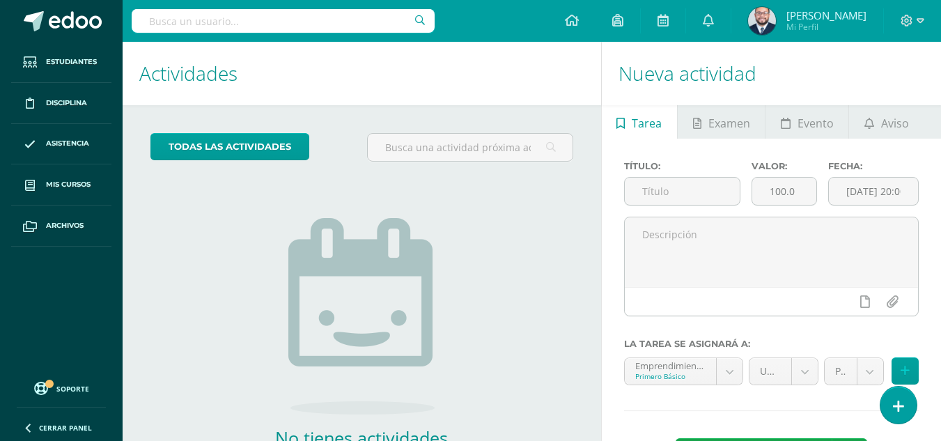
scroll to position [95, 0]
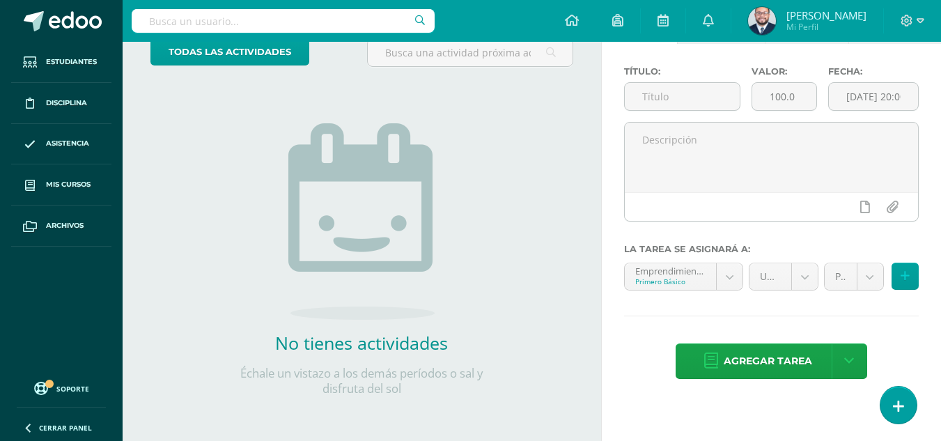
click at [11, 164] on link "Mis cursos" at bounding box center [61, 184] width 100 height 41
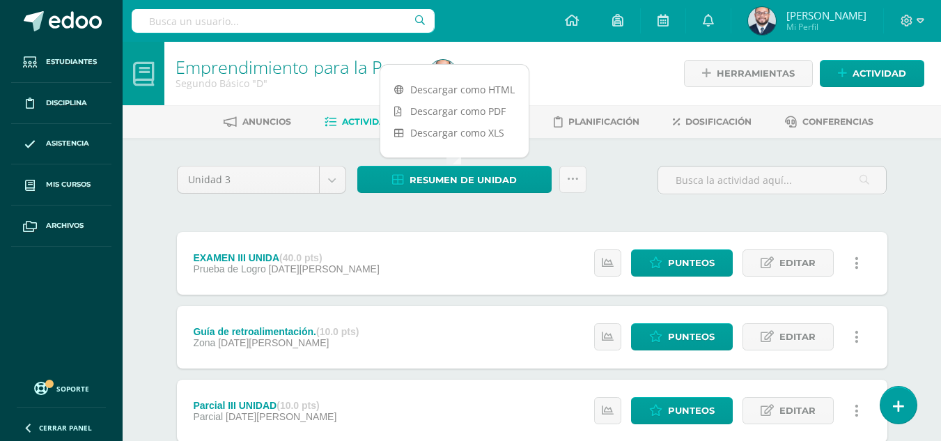
drag, startPoint x: 0, startPoint y: 0, endPoint x: 578, endPoint y: 62, distance: 581.3
click at [605, 78] on div at bounding box center [552, 73] width 259 height 63
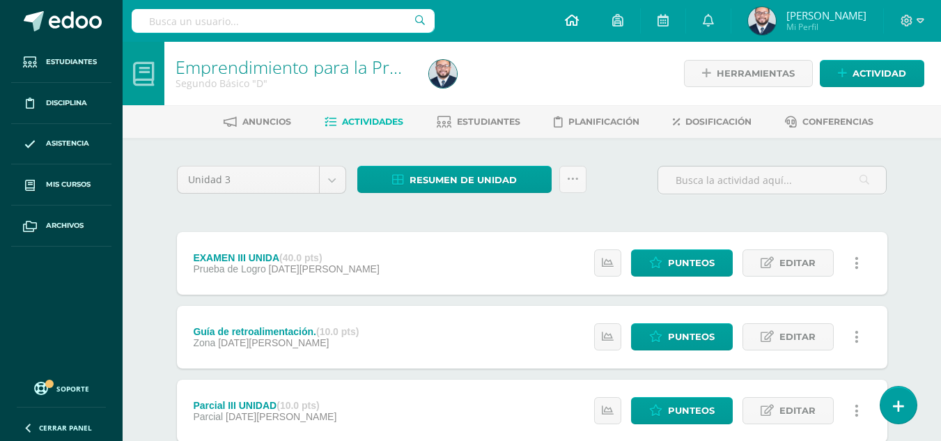
click at [568, 30] on link at bounding box center [571, 21] width 47 height 42
